Goal: Navigation & Orientation: Find specific page/section

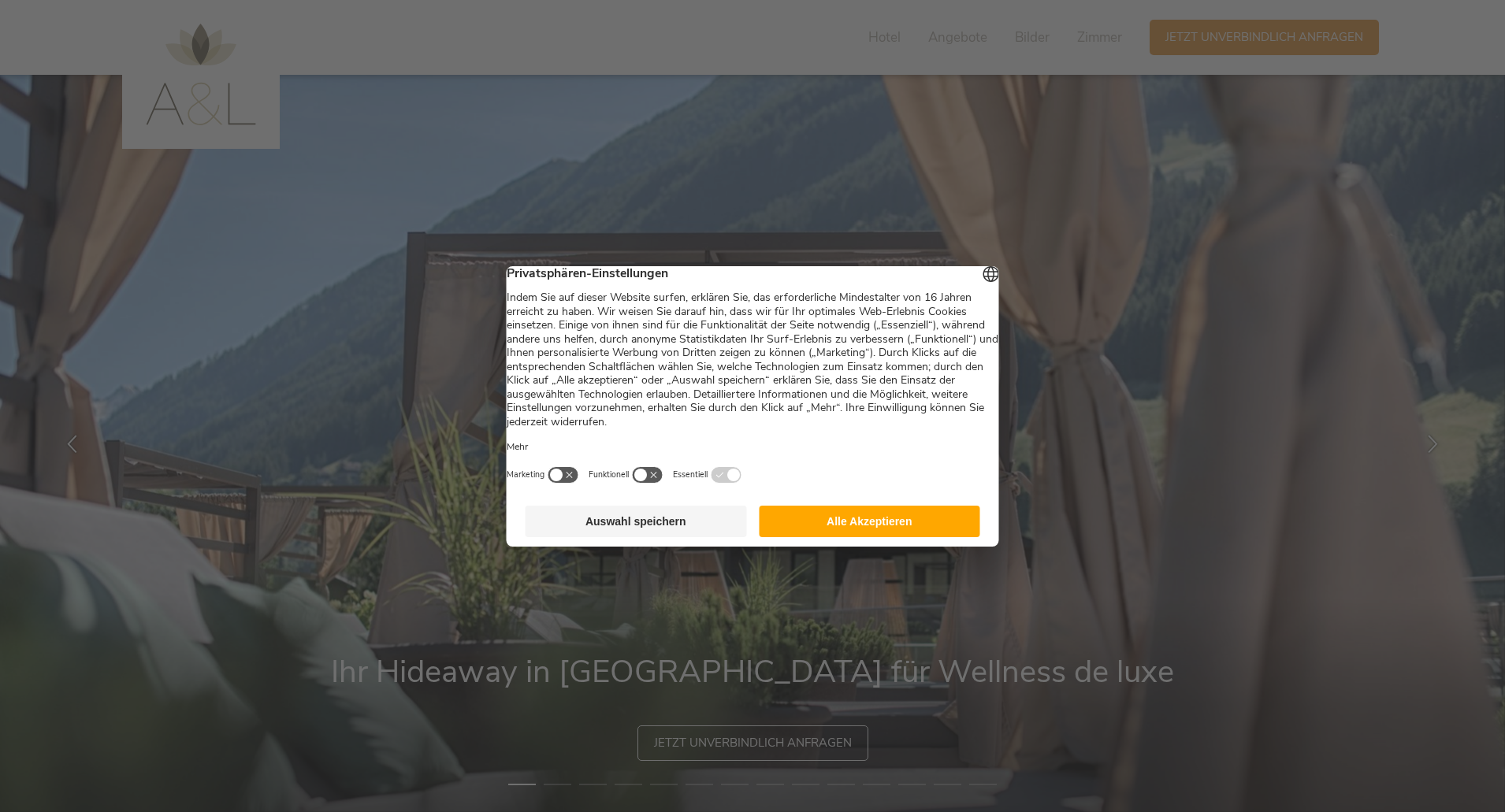
click at [812, 521] on button "Alle Akzeptieren" at bounding box center [868, 522] width 221 height 32
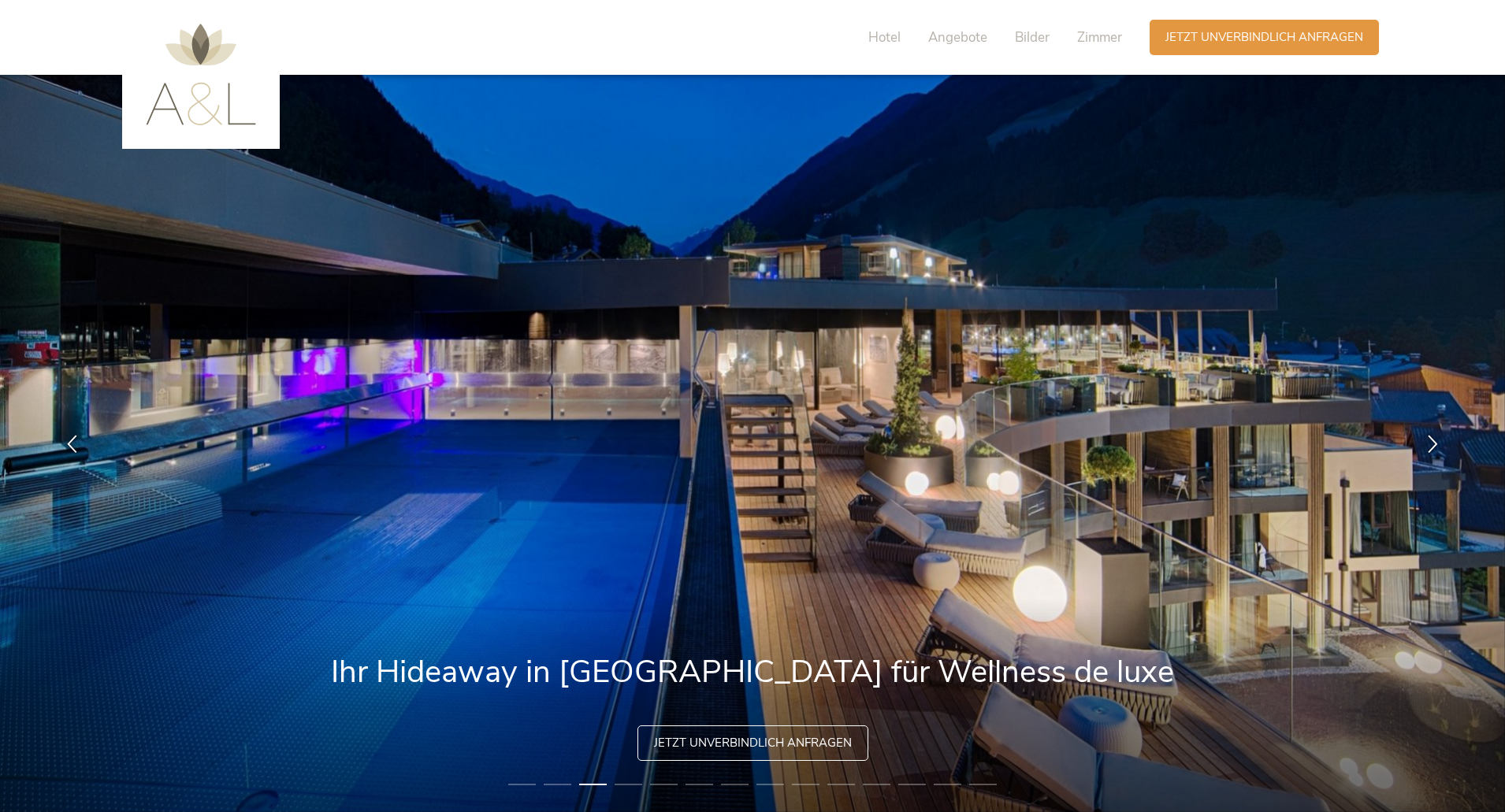
click at [194, 72] on img at bounding box center [200, 74] width 110 height 102
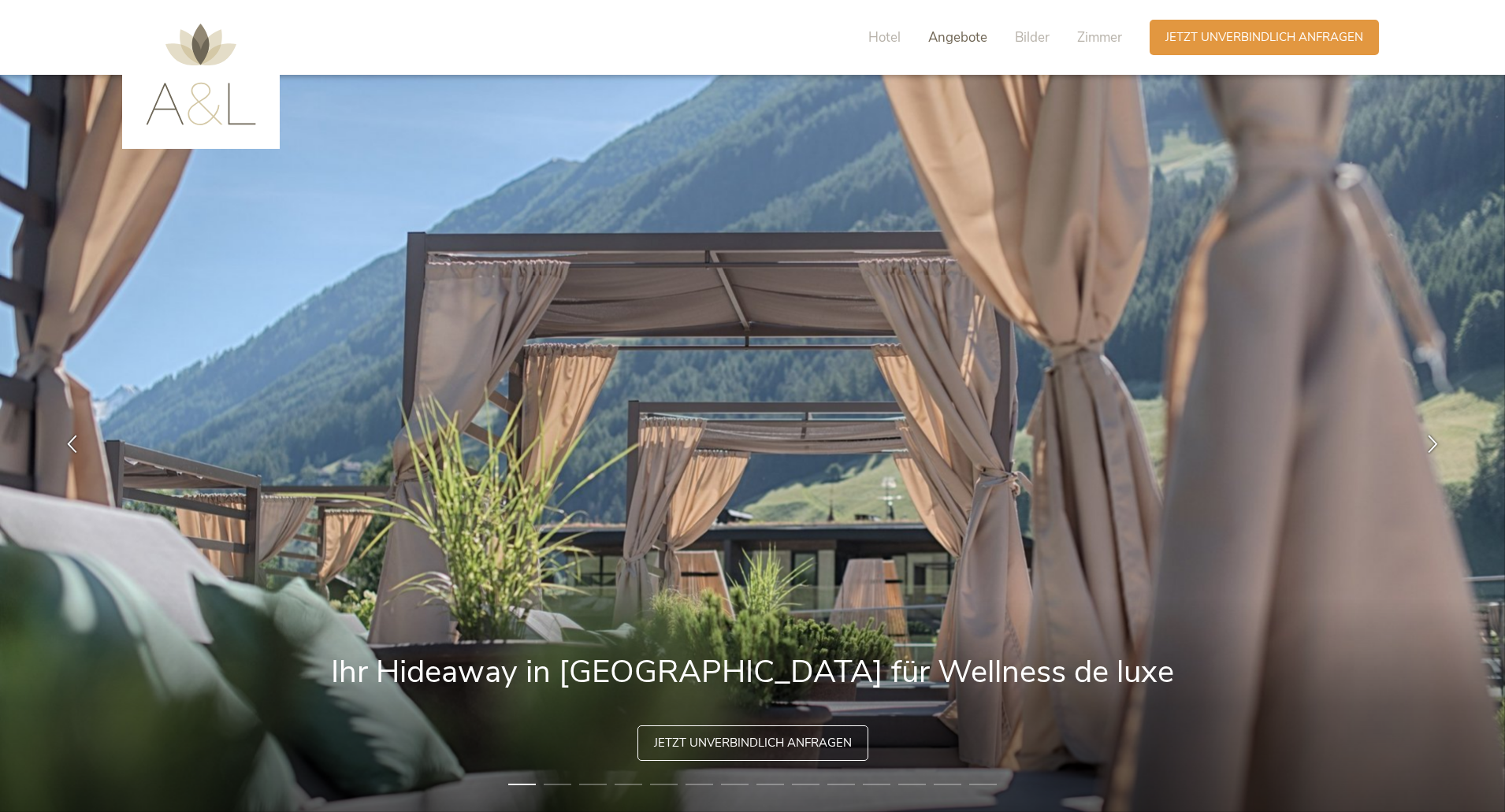
click at [965, 39] on span "Angebote" at bounding box center [958, 38] width 59 height 18
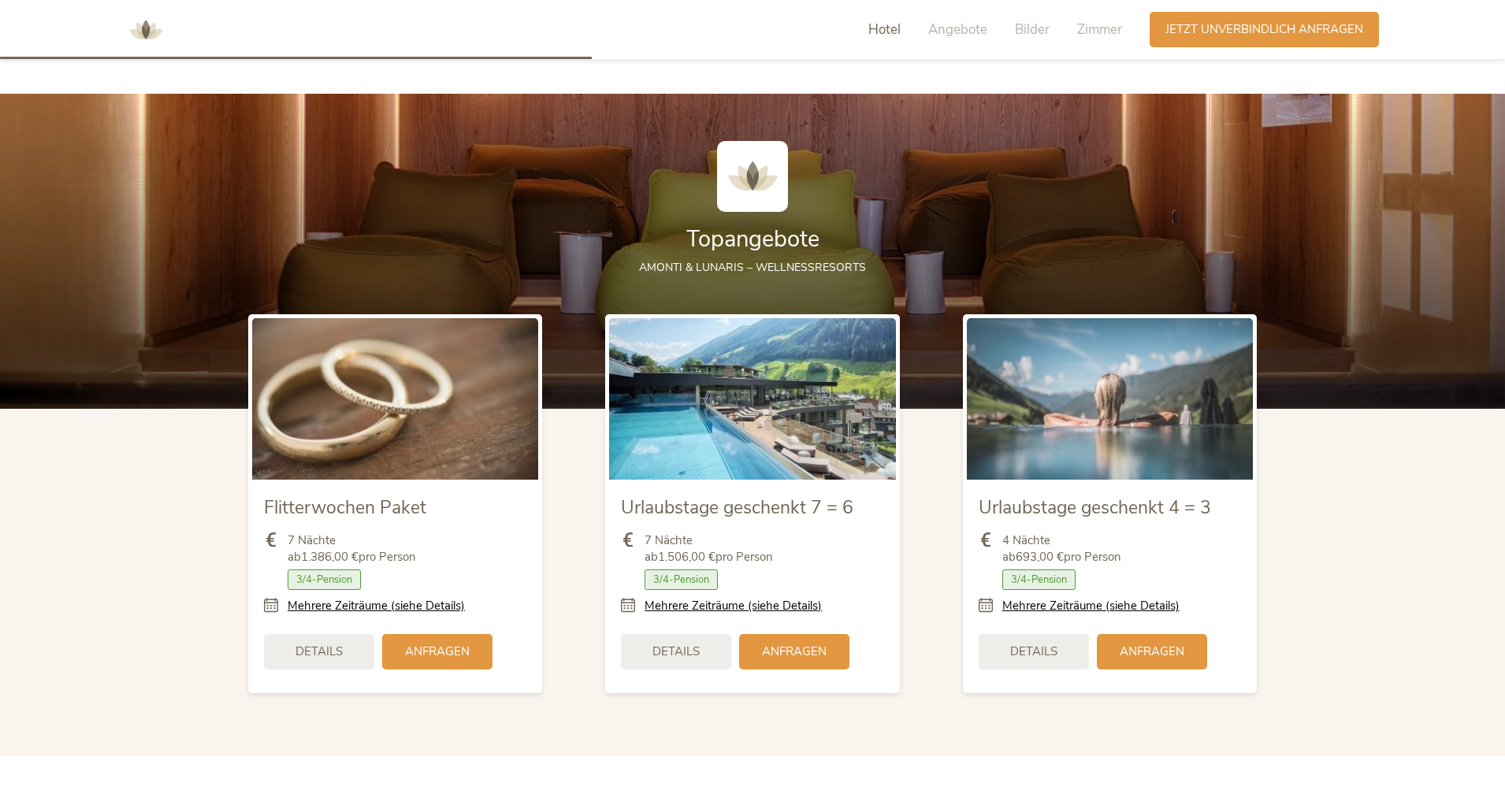
scroll to position [1909, 0]
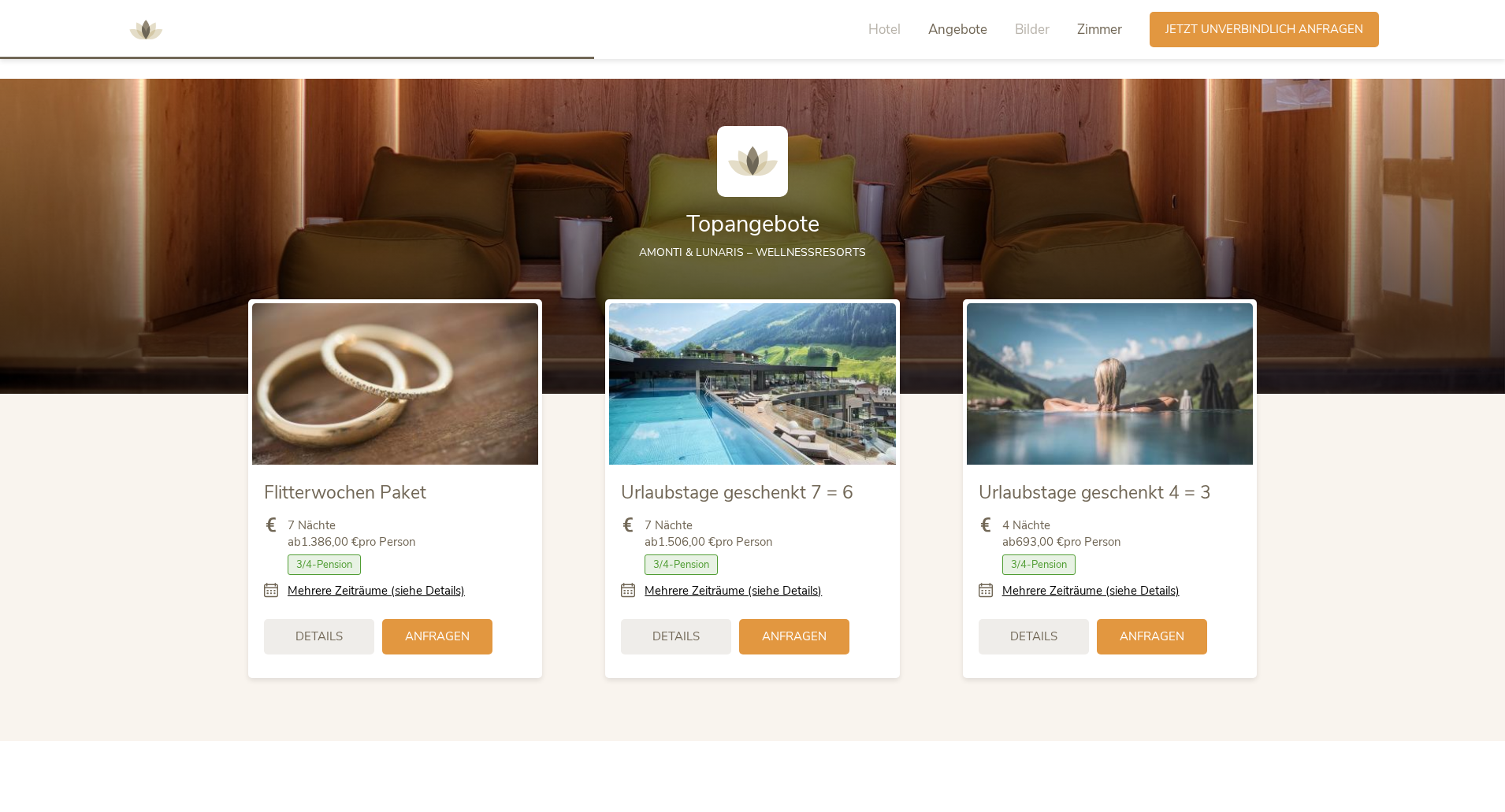
click at [1090, 33] on span "Zimmer" at bounding box center [1099, 30] width 45 height 18
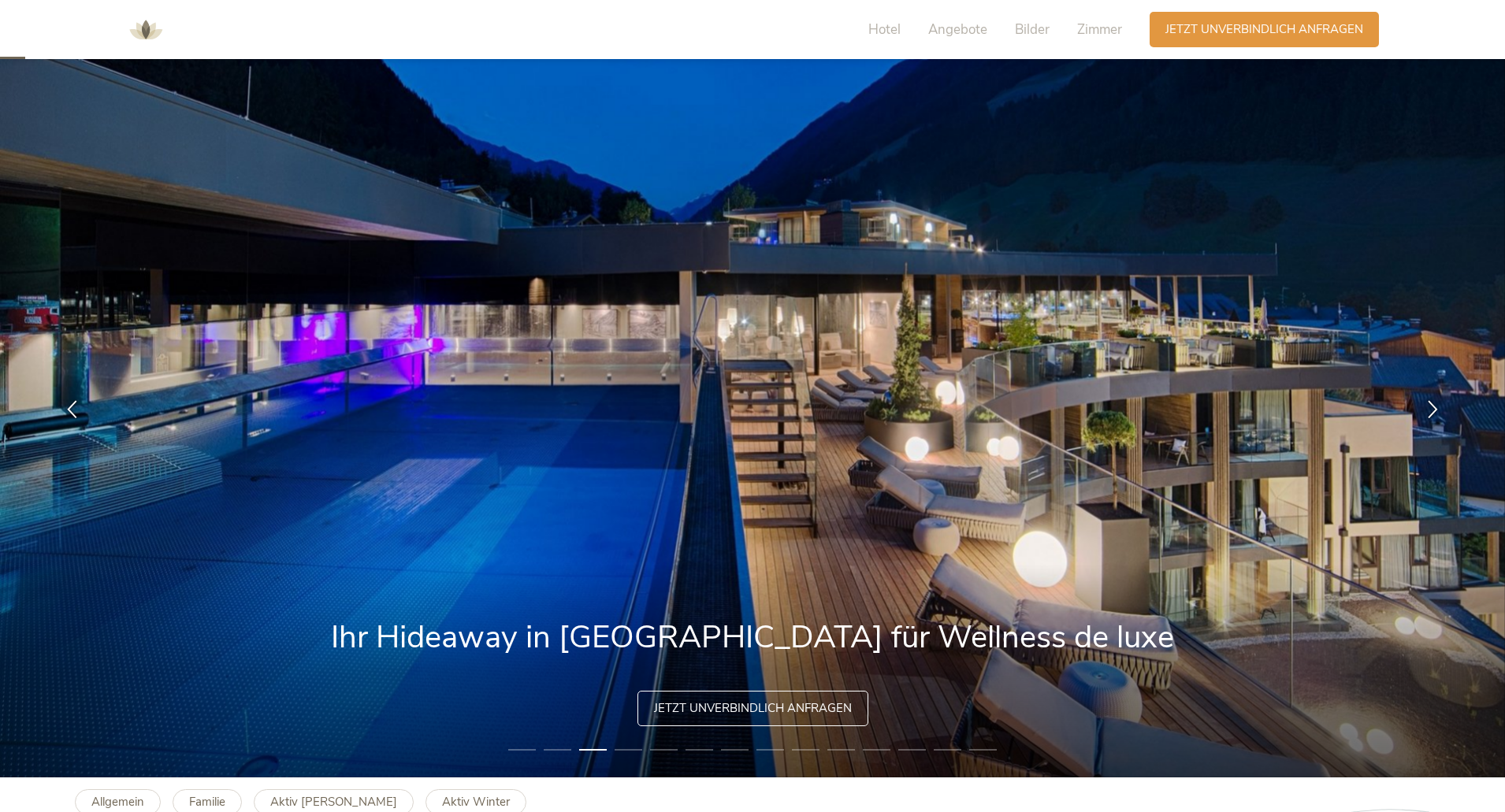
scroll to position [0, 0]
